Goal: Check status: Check status

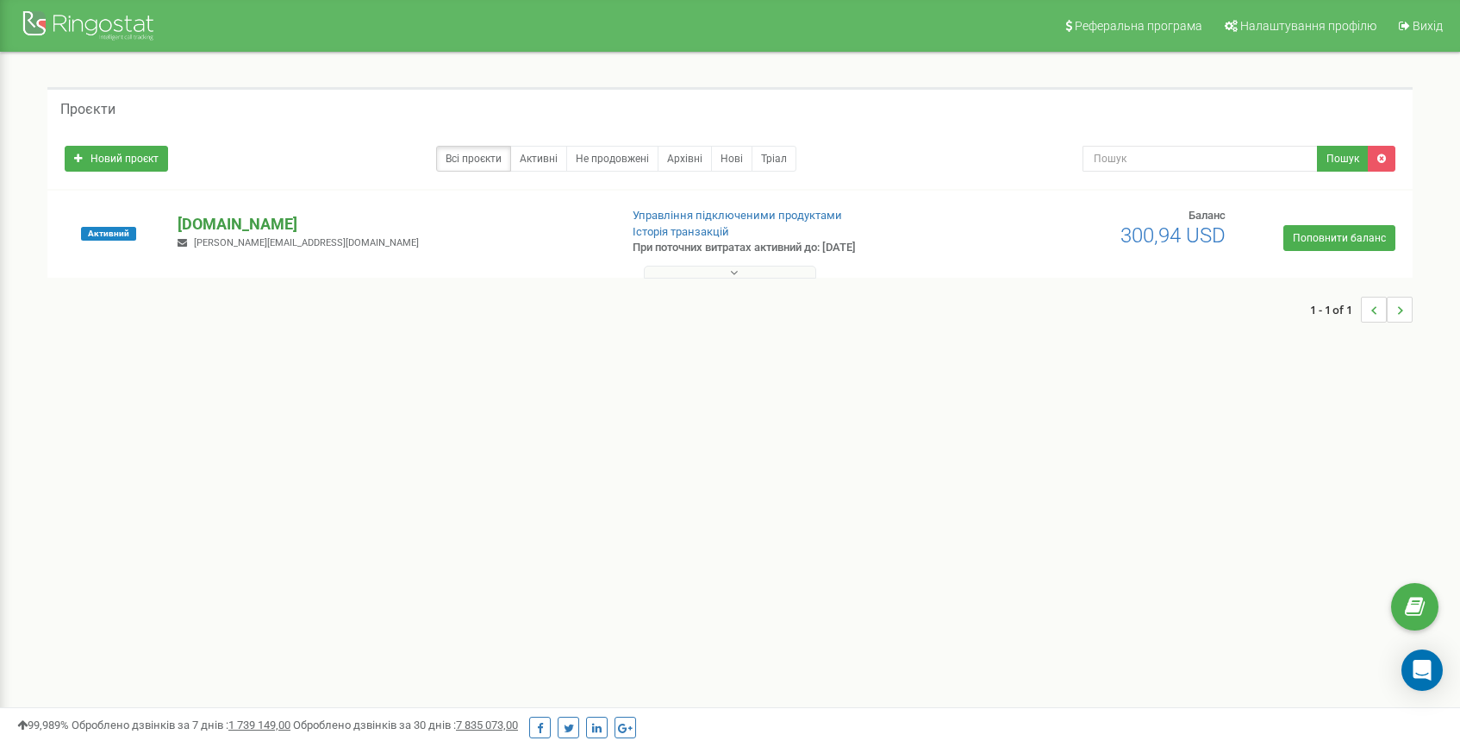
click at [234, 219] on p "[DOMAIN_NAME]" at bounding box center [391, 224] width 427 height 22
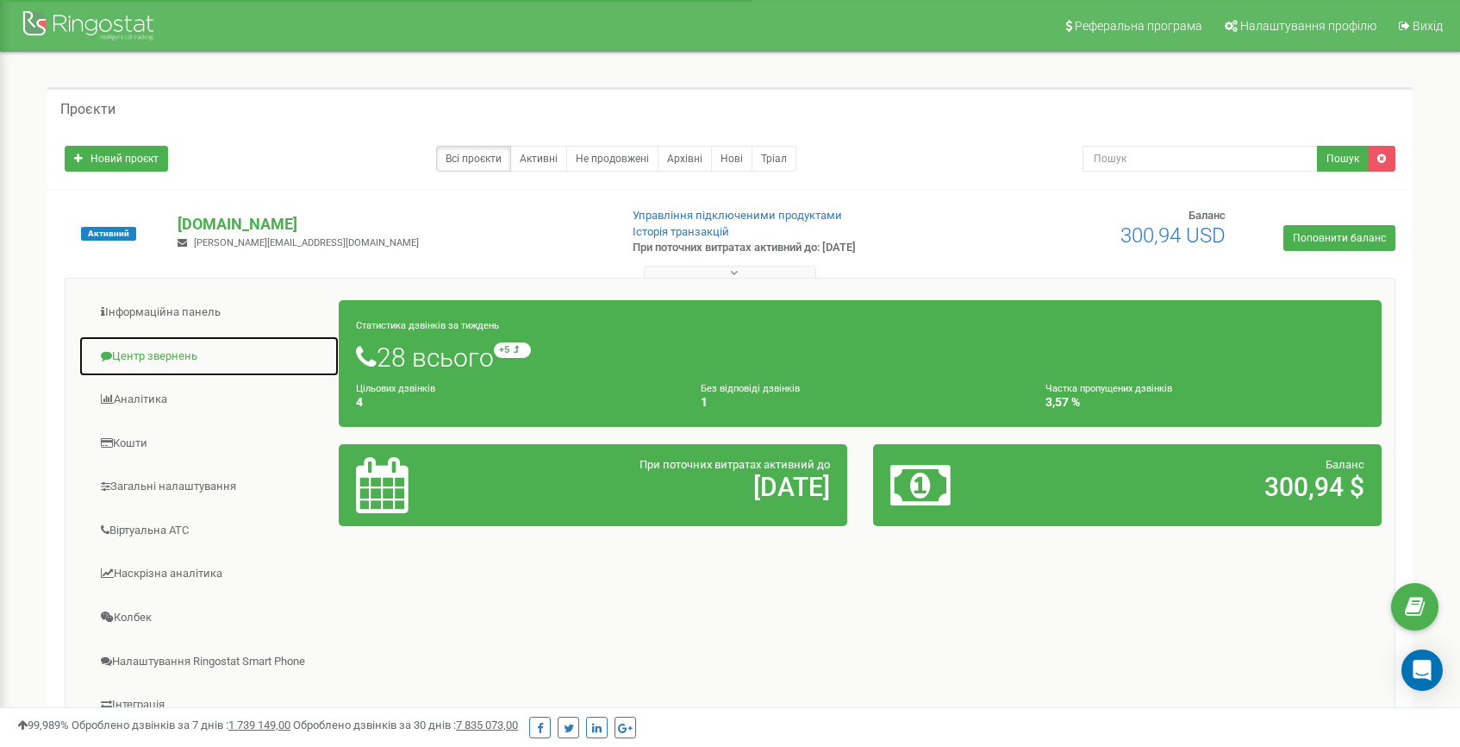
click at [163, 354] on link "Центр звернень" at bounding box center [208, 356] width 261 height 42
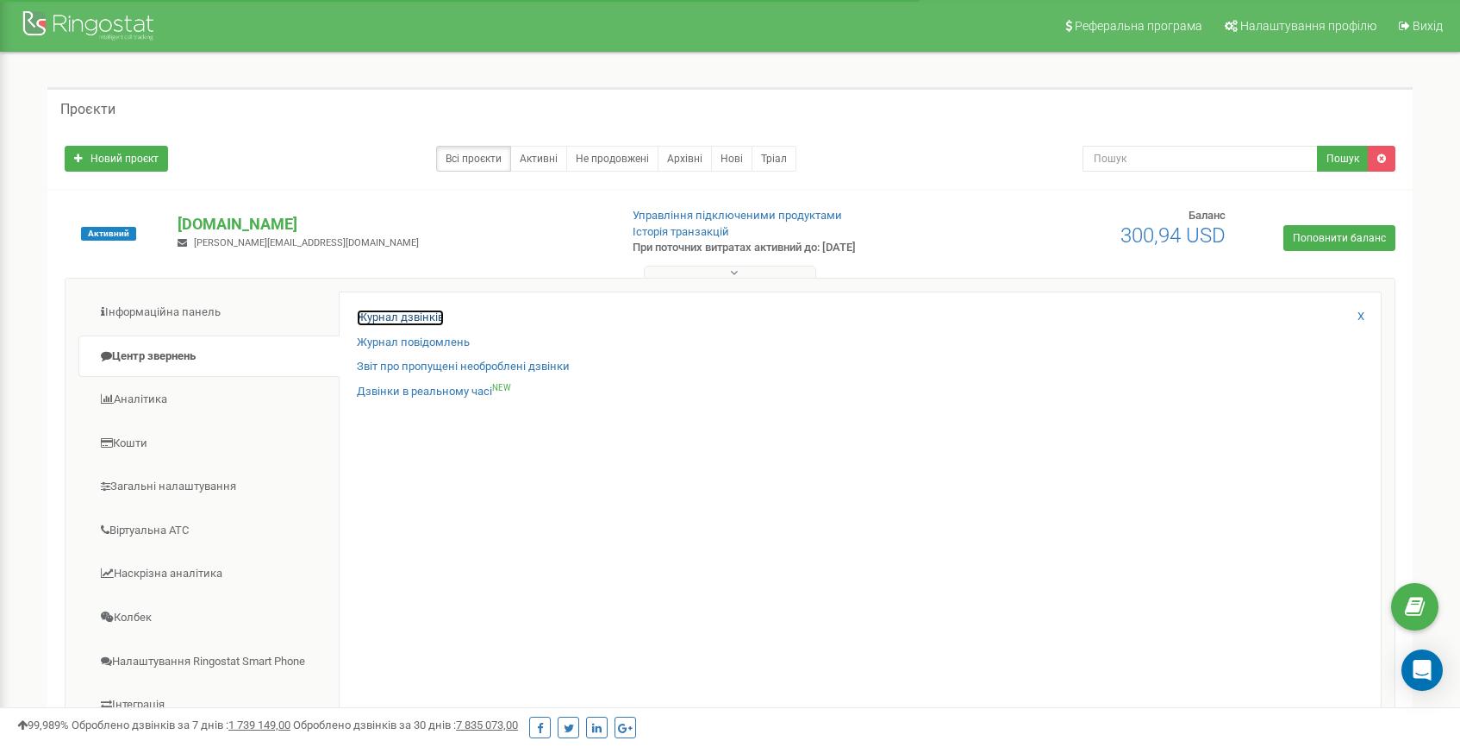
click at [404, 322] on link "Журнал дзвінків" at bounding box center [400, 317] width 87 height 16
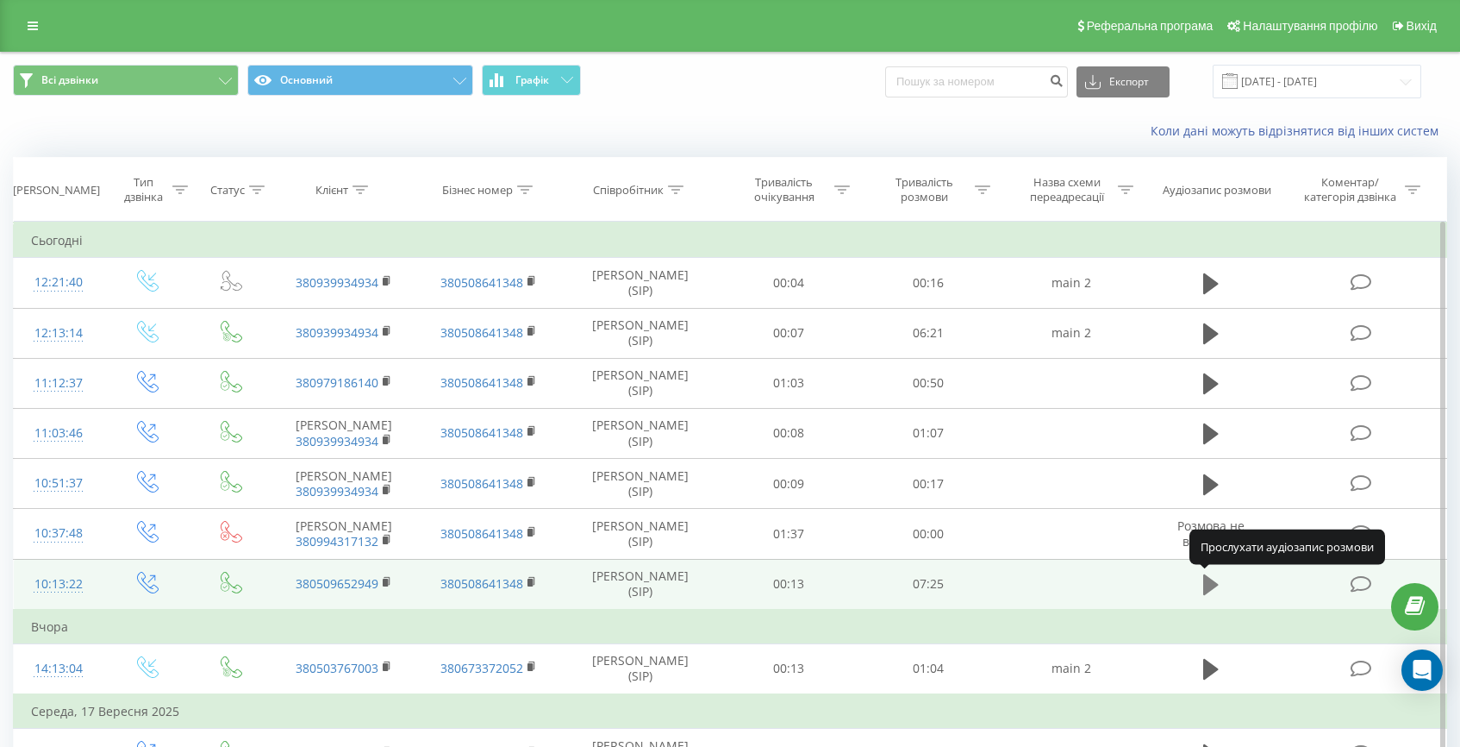
click at [1210, 586] on icon at bounding box center [1211, 584] width 16 height 21
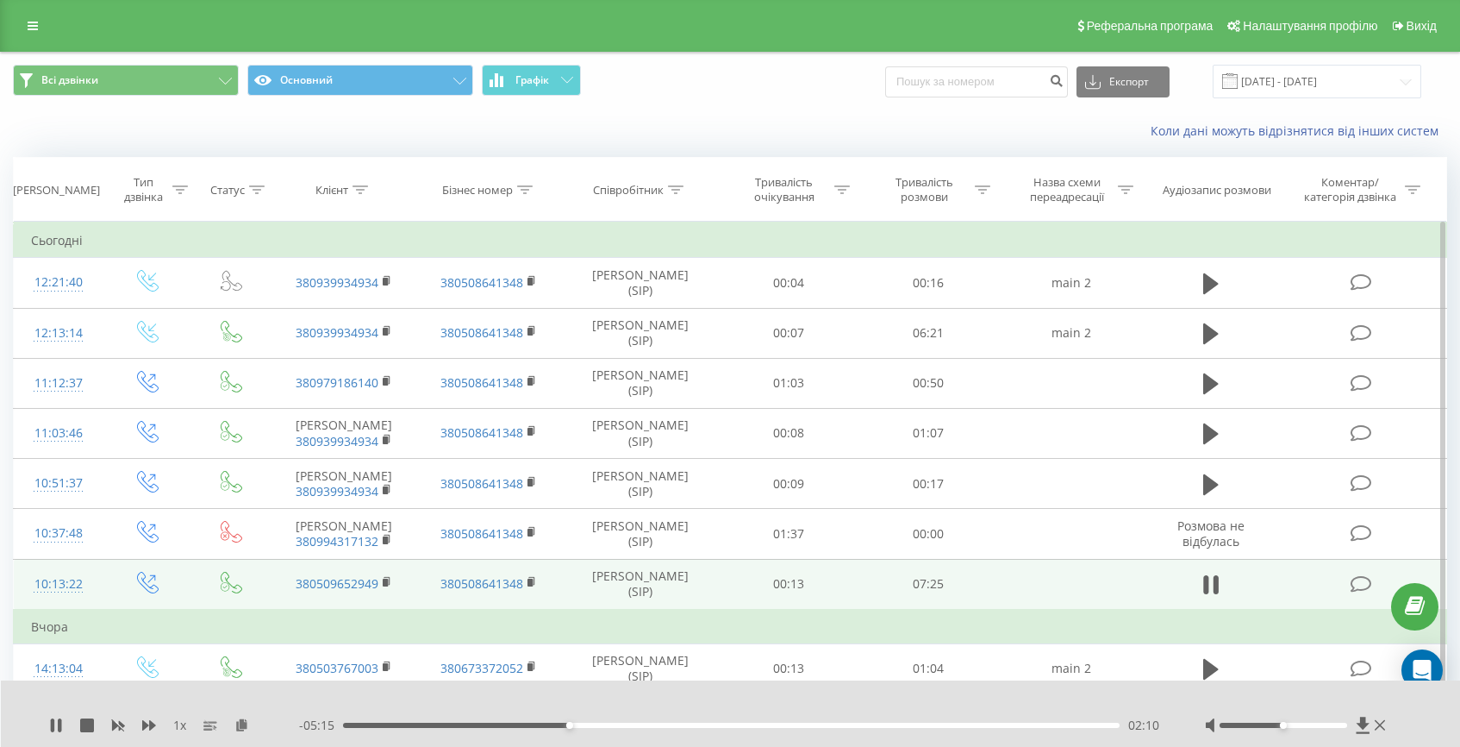
click at [603, 723] on div "02:10" at bounding box center [731, 724] width 777 height 5
click at [671, 724] on div "02:36" at bounding box center [731, 724] width 777 height 5
click at [725, 728] on div "- 04:08 03:17 03:17" at bounding box center [730, 724] width 863 height 17
click at [732, 726] on div "03:43" at bounding box center [731, 724] width 777 height 5
click at [797, 723] on div "04:00" at bounding box center [731, 724] width 777 height 5
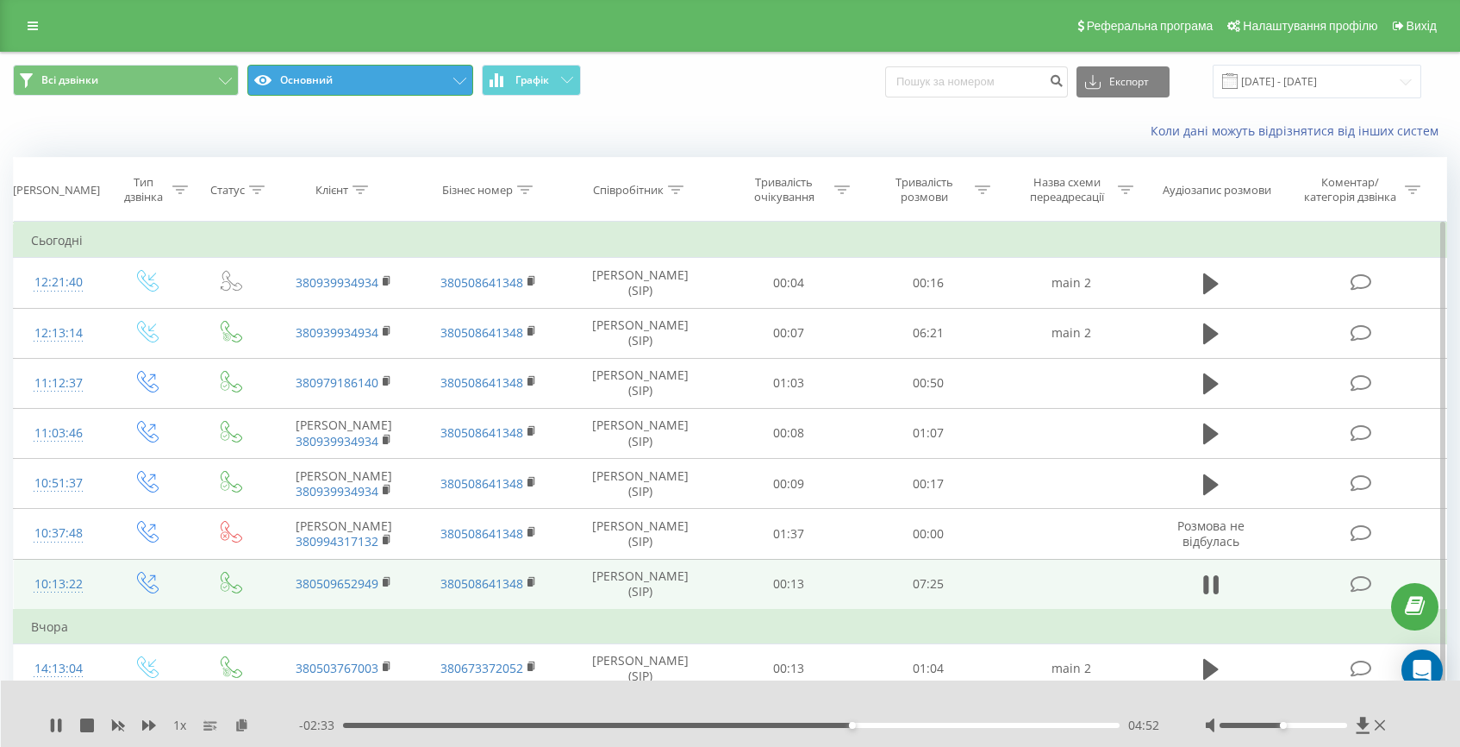
click at [457, 81] on icon at bounding box center [459, 81] width 13 height 7
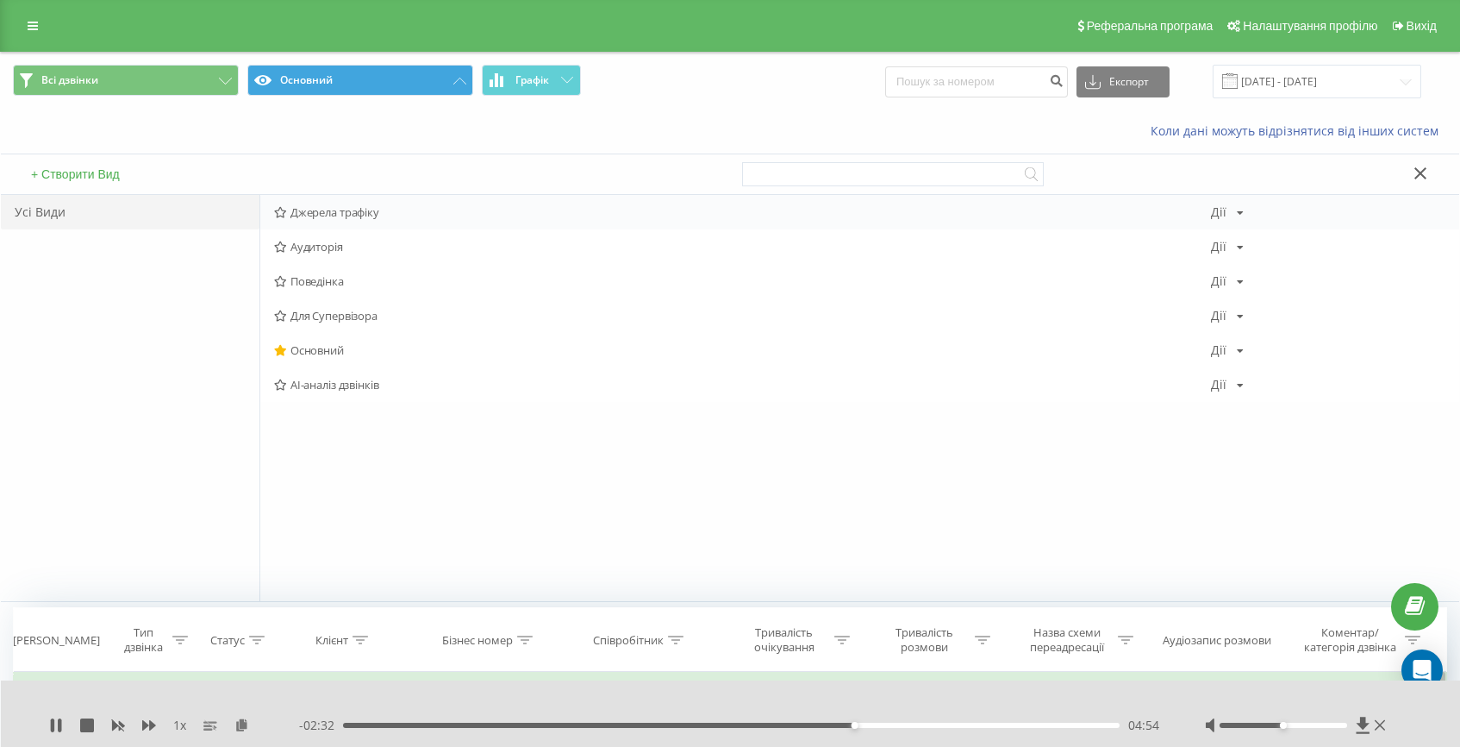
click at [415, 211] on span "Джерела трафіку" at bounding box center [742, 212] width 937 height 12
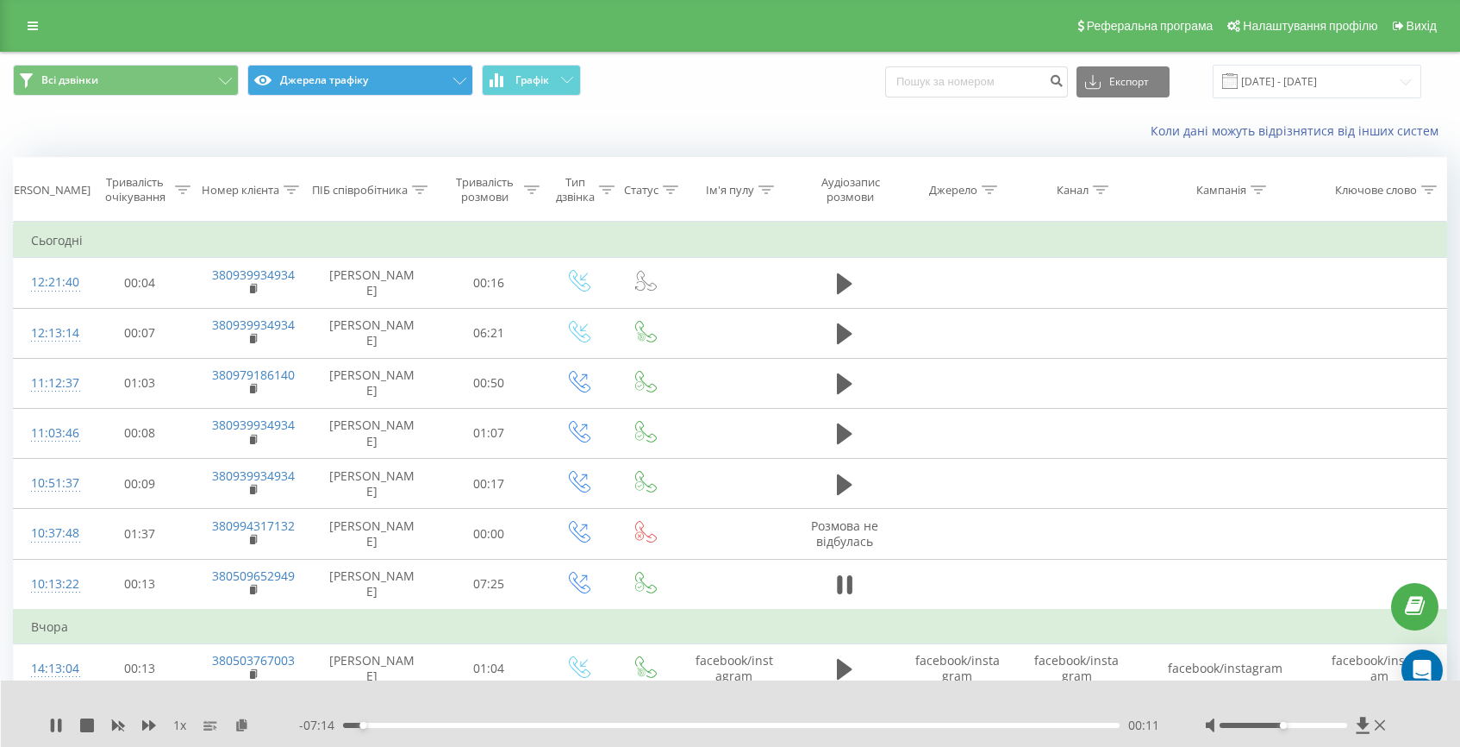
click at [883, 722] on div "- 07:14 00:11 00:11" at bounding box center [730, 724] width 863 height 17
click at [883, 723] on div "00:12" at bounding box center [731, 724] width 777 height 5
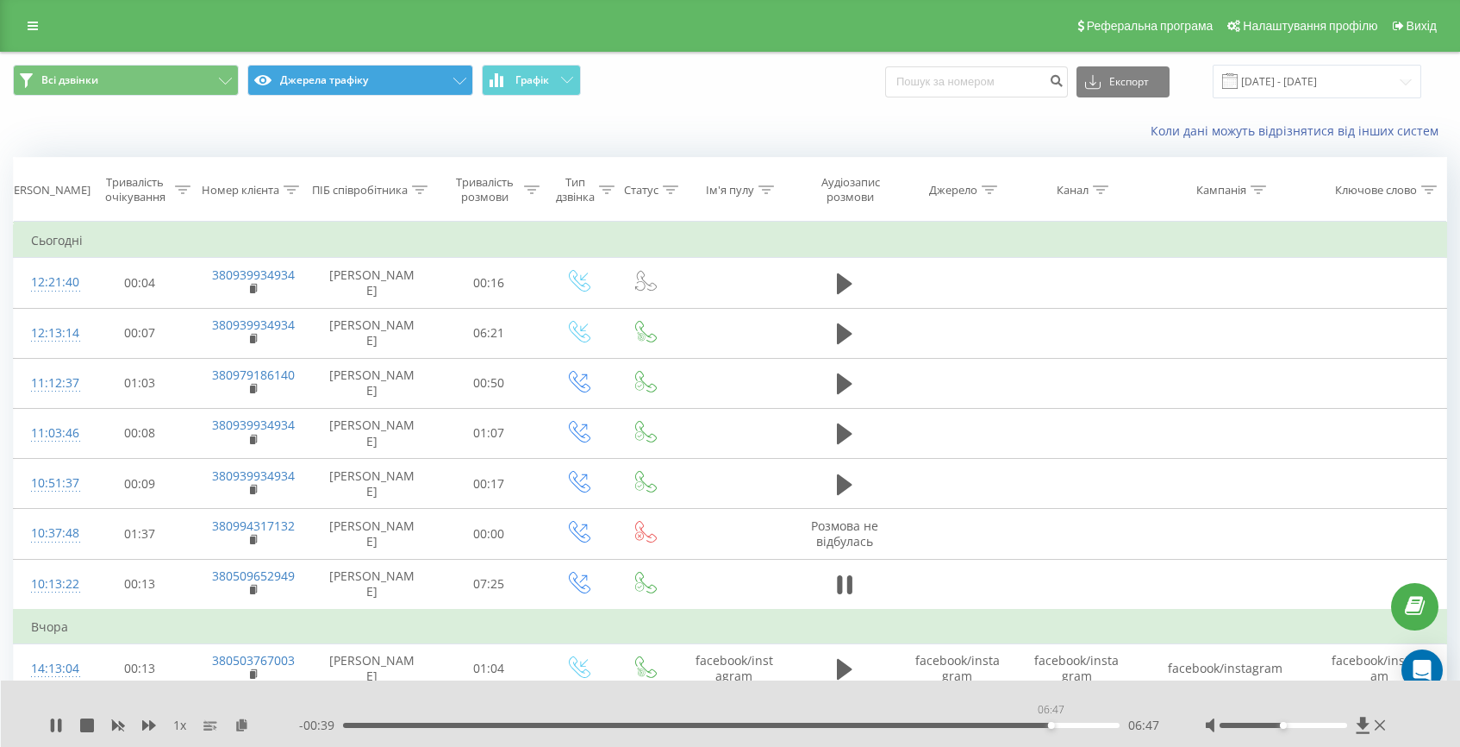
click at [1051, 727] on div "06:47" at bounding box center [731, 724] width 777 height 5
click at [1069, 727] on div "06:50" at bounding box center [731, 724] width 777 height 5
click at [1085, 727] on div "06:58" at bounding box center [731, 724] width 777 height 5
click at [1097, 727] on div "07:07" at bounding box center [731, 724] width 777 height 5
click at [347, 726] on div "07:25" at bounding box center [731, 724] width 777 height 5
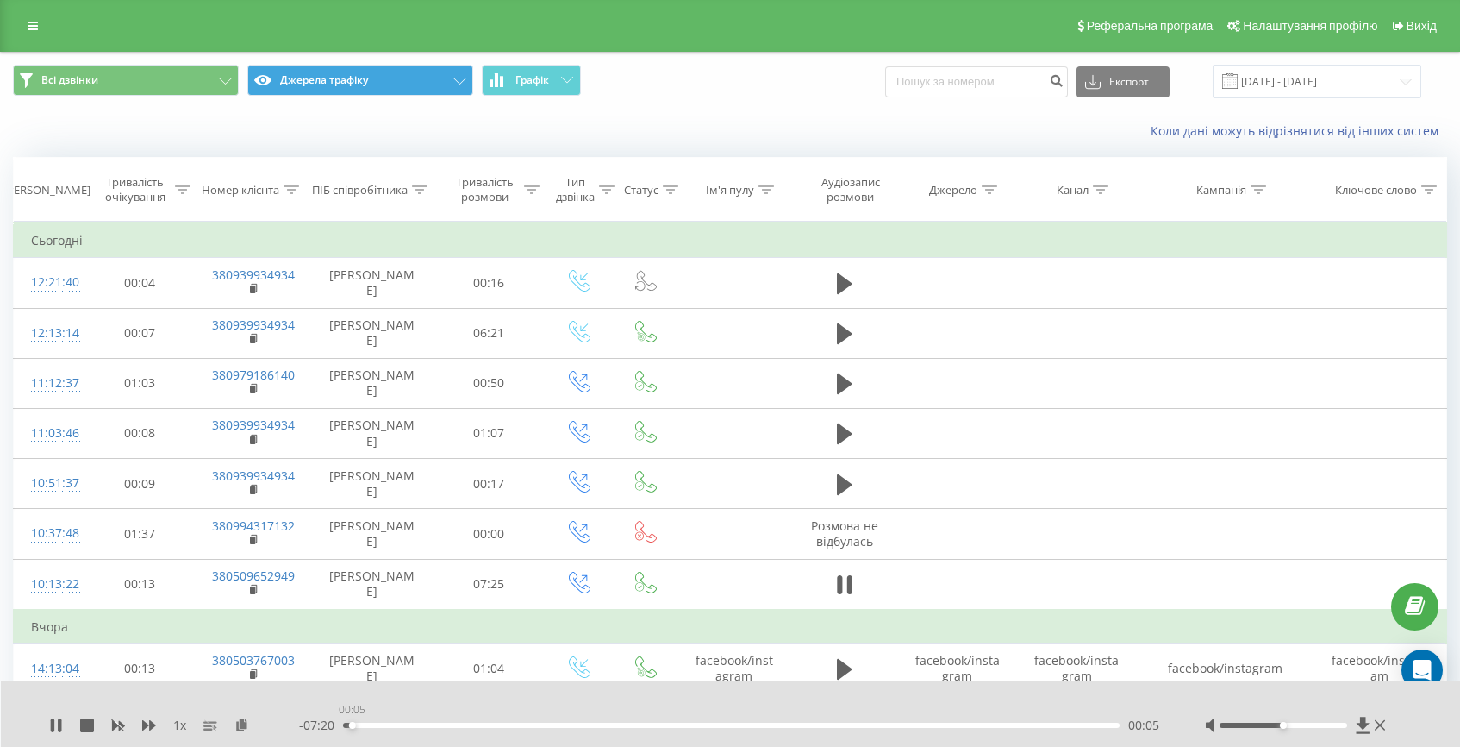
drag, startPoint x: 372, startPoint y: 725, endPoint x: 344, endPoint y: 725, distance: 28.4
click at [349, 725] on div "00:05" at bounding box center [352, 725] width 7 height 7
